Goal: Find specific page/section: Find specific page/section

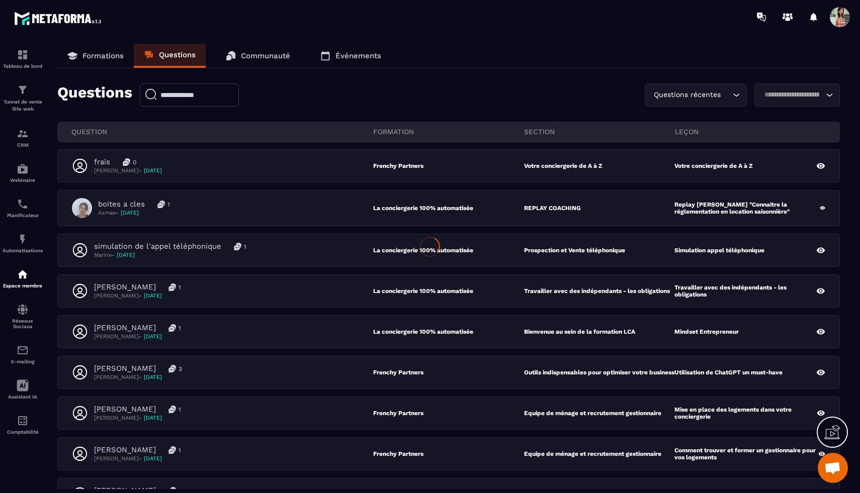
select select "******"
click at [92, 57] on p "Formations" at bounding box center [102, 55] width 41 height 9
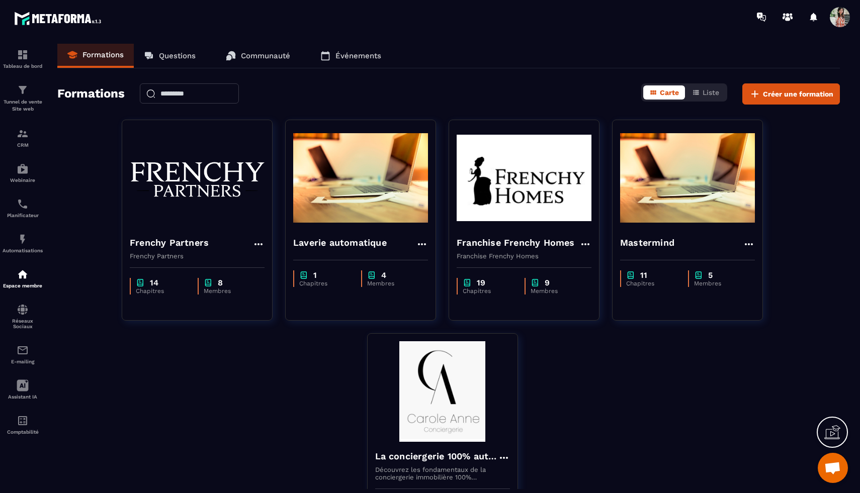
click at [377, 55] on p "Événements" at bounding box center [358, 55] width 46 height 9
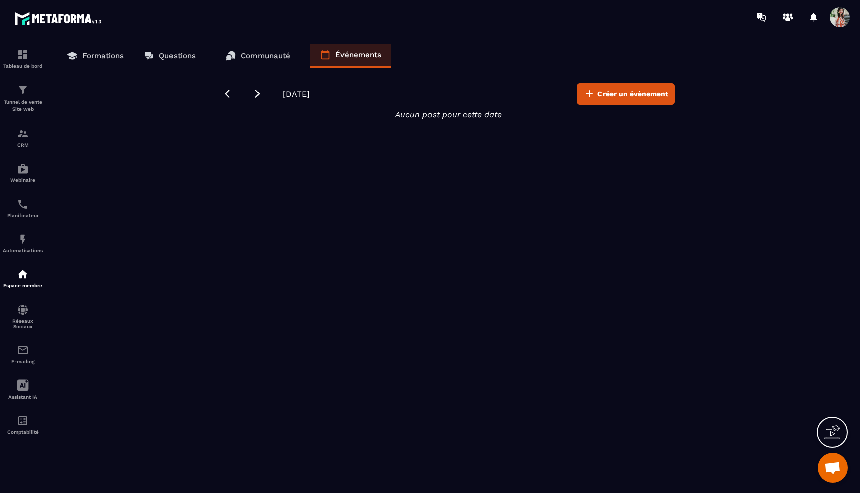
click at [231, 53] on icon at bounding box center [232, 55] width 8 height 8
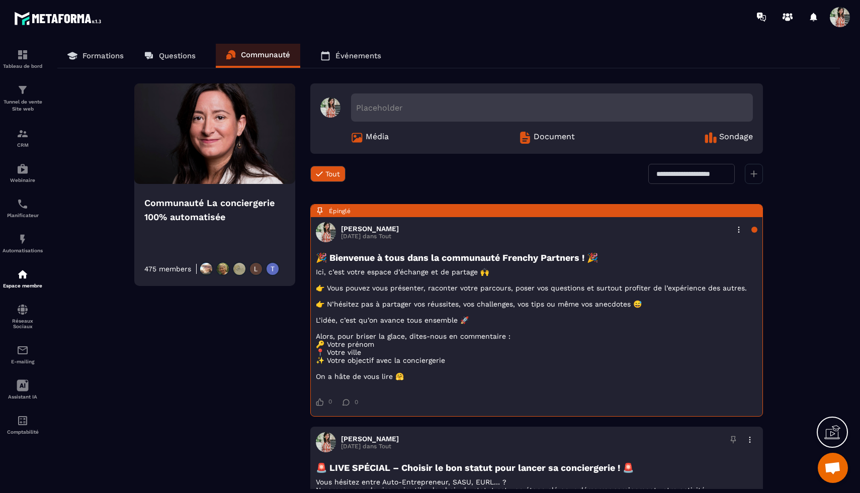
click at [163, 60] on p "Questions" at bounding box center [177, 55] width 37 height 9
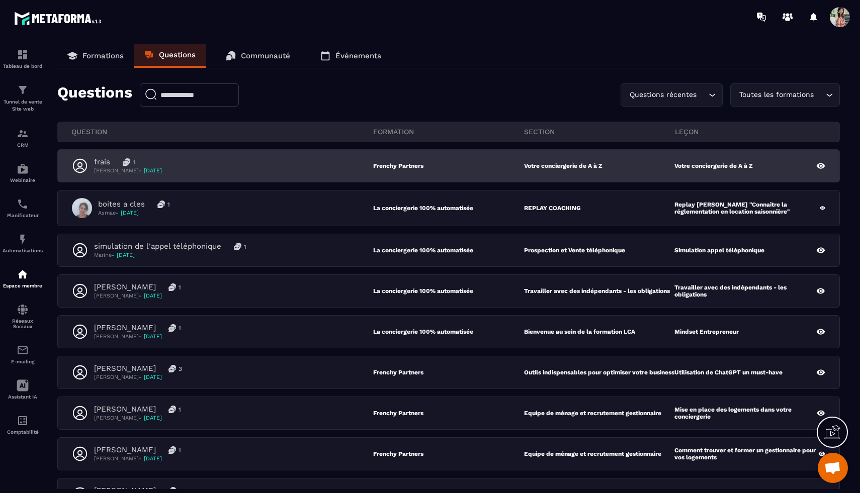
click at [326, 159] on div "frais 1 [PERSON_NAME] - [DATE]" at bounding box center [222, 165] width 301 height 17
